Goal: Transaction & Acquisition: Purchase product/service

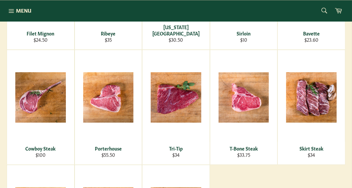
scroll to position [211, 0]
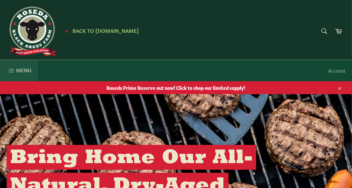
click at [10, 69] on icon "button" at bounding box center [11, 70] width 7 height 7
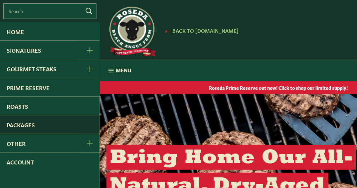
click at [15, 127] on link "Packages" at bounding box center [50, 125] width 100 height 18
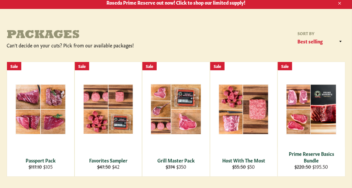
scroll to position [92, 0]
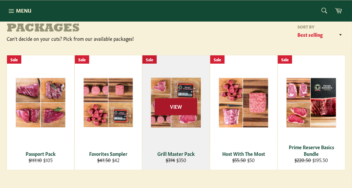
click at [176, 106] on span "View" at bounding box center [176, 106] width 43 height 17
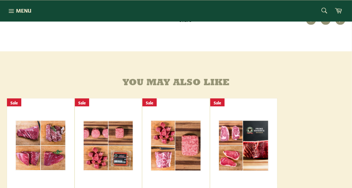
scroll to position [284, 0]
